Goal: Find specific page/section: Find specific page/section

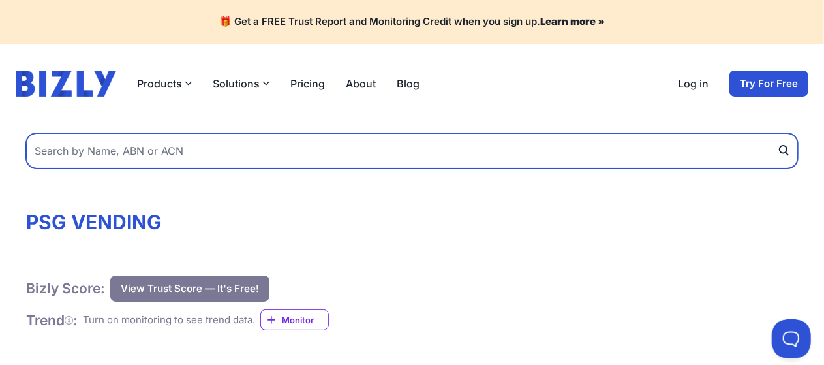
click at [231, 154] on input "text" at bounding box center [411, 150] width 771 height 35
type input "x"
type input "zirkys"
click at [777, 133] on button "submit" at bounding box center [787, 150] width 21 height 35
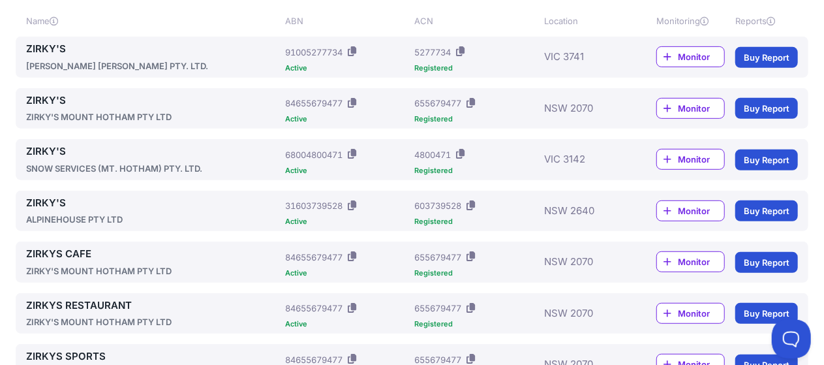
scroll to position [288, 0]
click at [48, 147] on link "ZIRKY'S" at bounding box center [153, 150] width 254 height 15
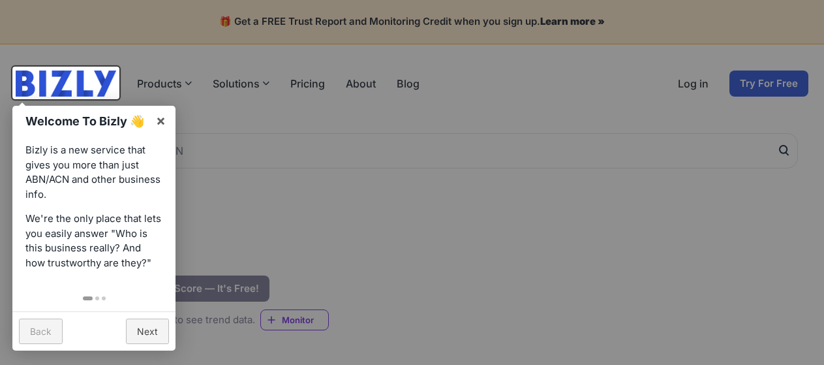
scroll to position [164, 0]
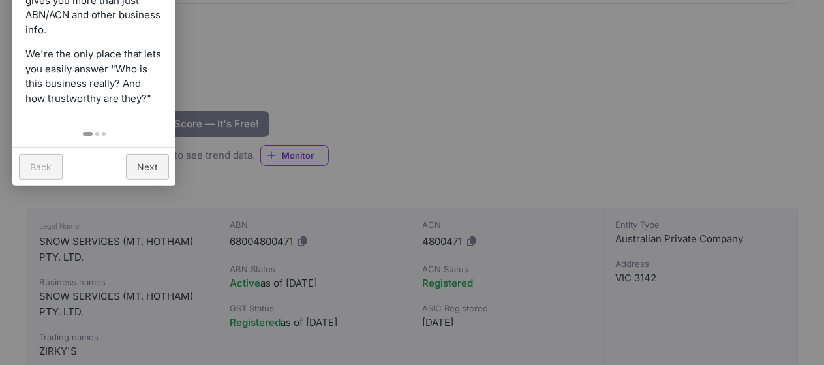
click at [375, 127] on div at bounding box center [412, 182] width 824 height 365
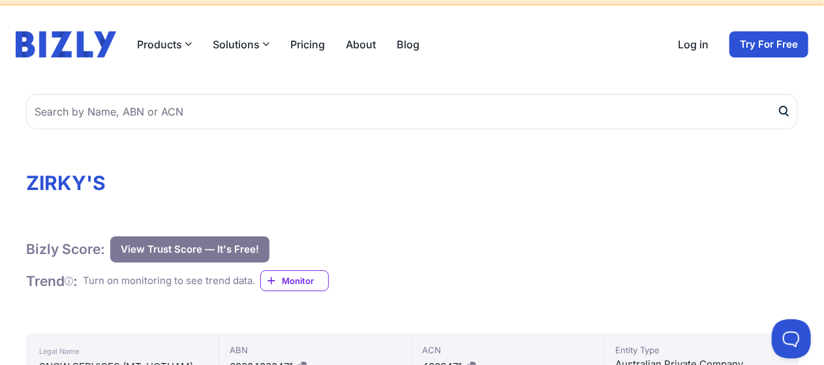
scroll to position [0, 0]
